Goal: Task Accomplishment & Management: Complete application form

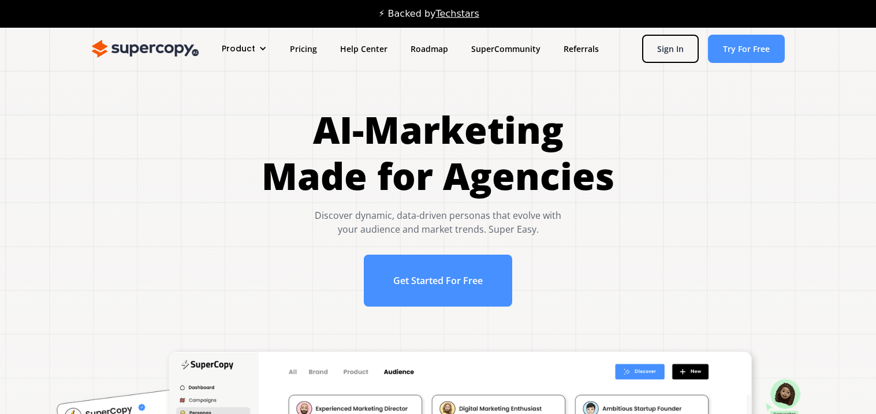
click at [270, 296] on div "Get Started For Free" at bounding box center [438, 281] width 353 height 52
click at [246, 296] on div "AI-Marketing Made for Agencies Discover dynamic, data-driven personas that evol…" at bounding box center [438, 212] width 830 height 211
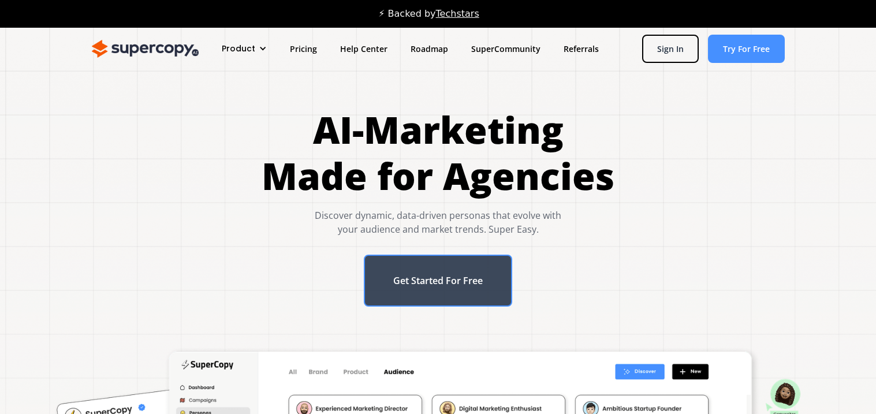
click at [404, 294] on link "Get Started For Free" at bounding box center [438, 281] width 148 height 52
